Goal: Find contact information: Find contact information

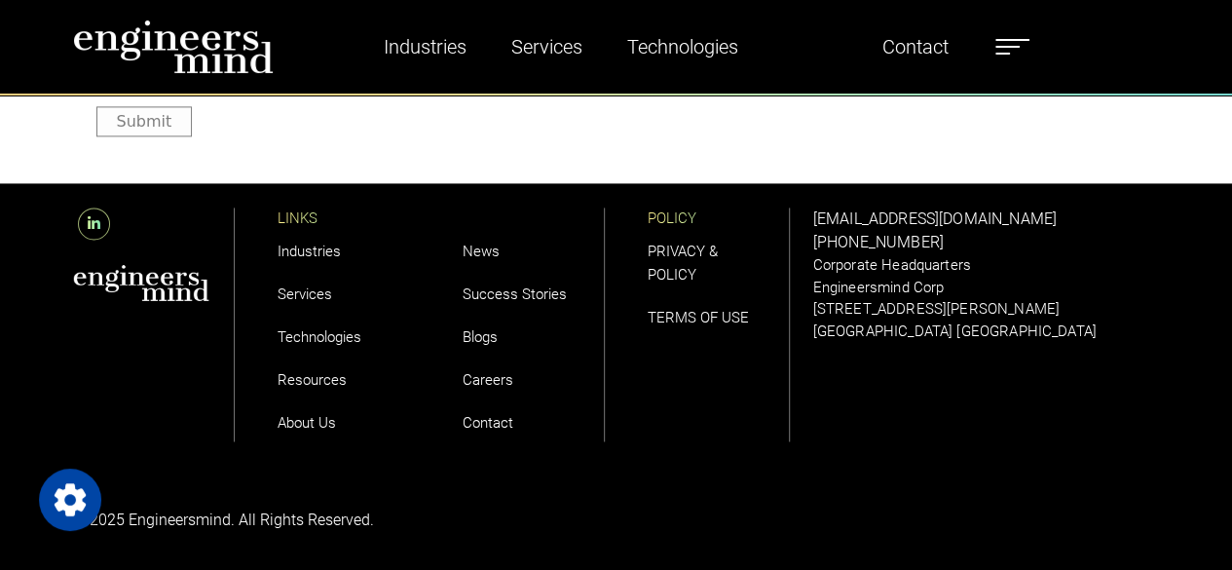
scroll to position [5672, 0]
click at [318, 429] on link "About Us" at bounding box center [307, 423] width 58 height 18
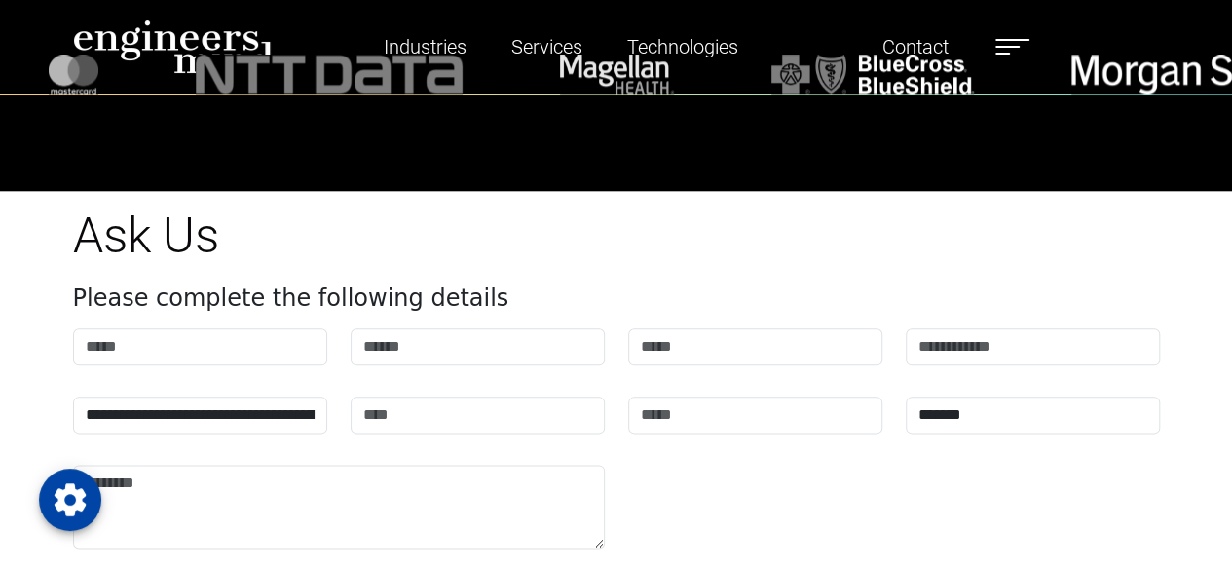
scroll to position [5144, 0]
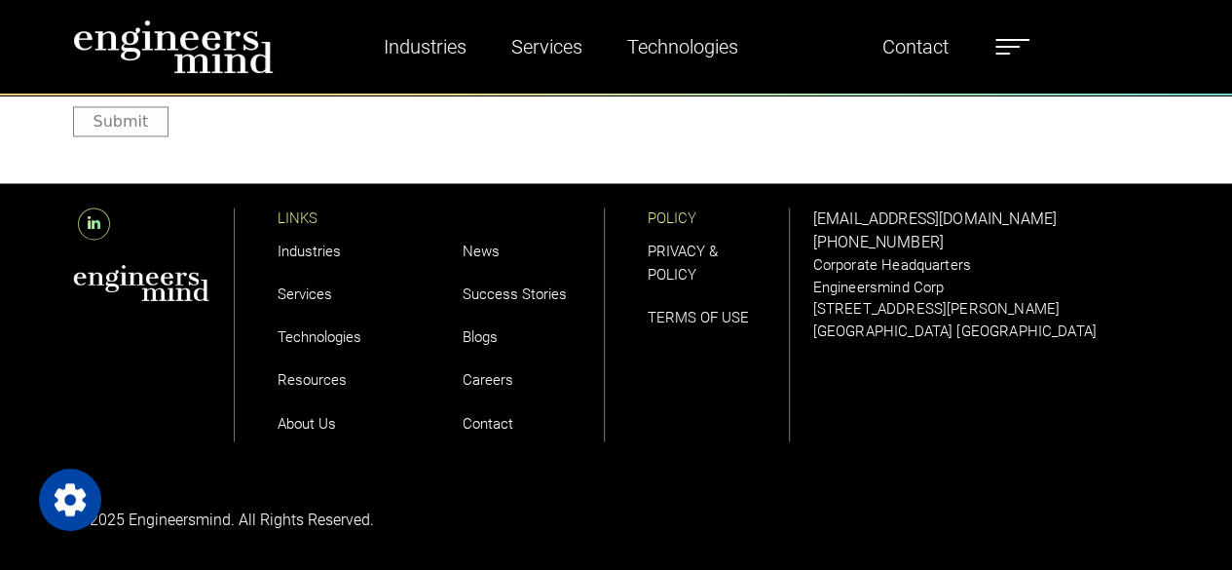
click at [473, 422] on link "Contact" at bounding box center [488, 423] width 51 height 18
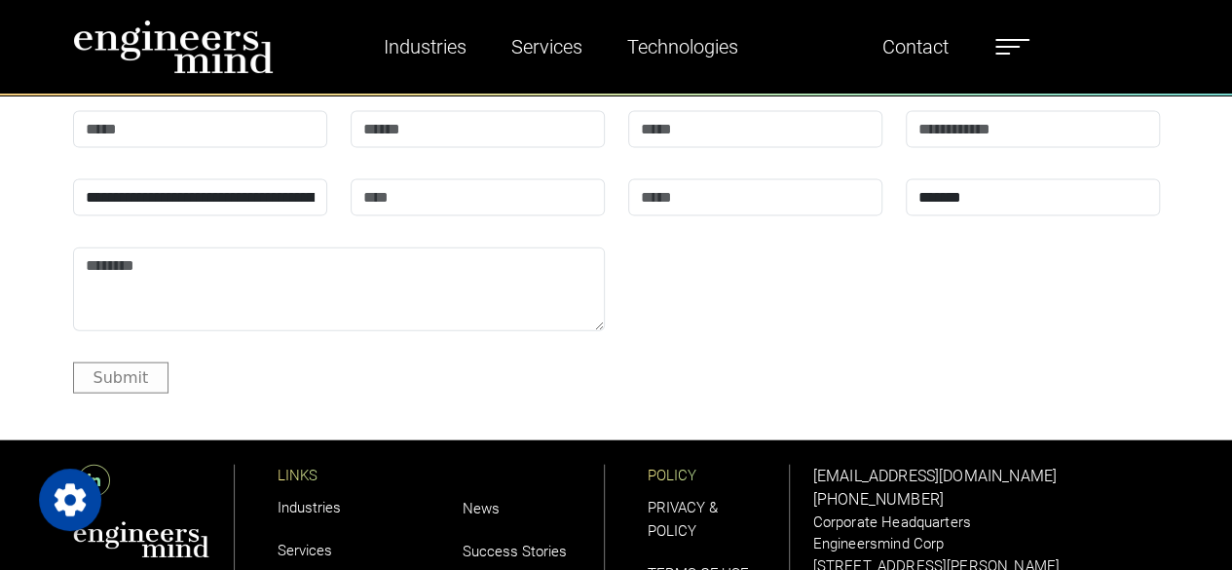
scroll to position [2143, 0]
